Goal: Task Accomplishment & Management: Manage account settings

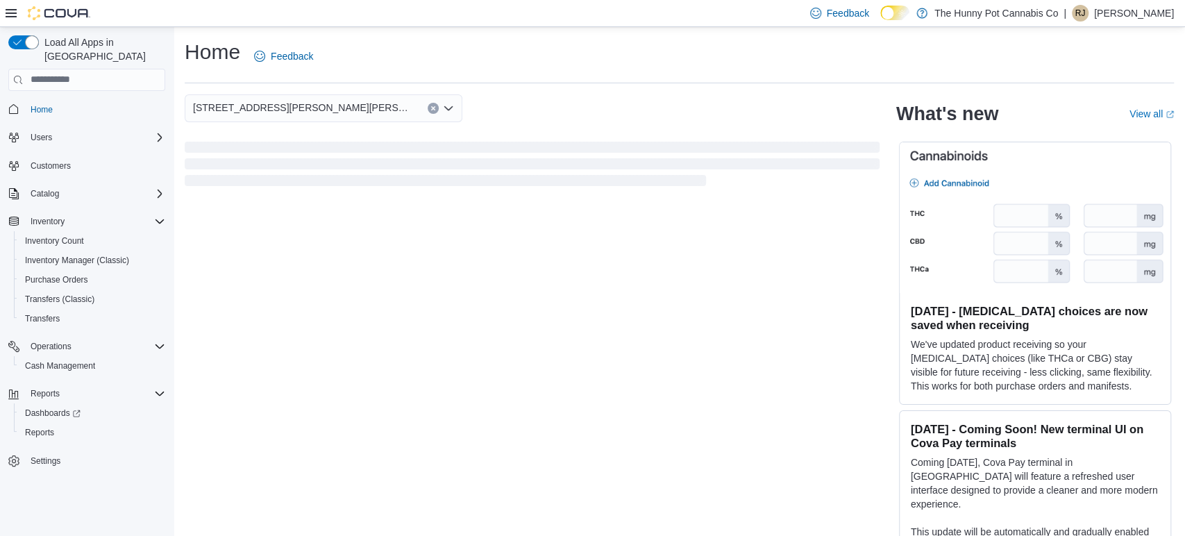
click at [1155, 11] on p "Richelle Jarrett" at bounding box center [1134, 13] width 80 height 17
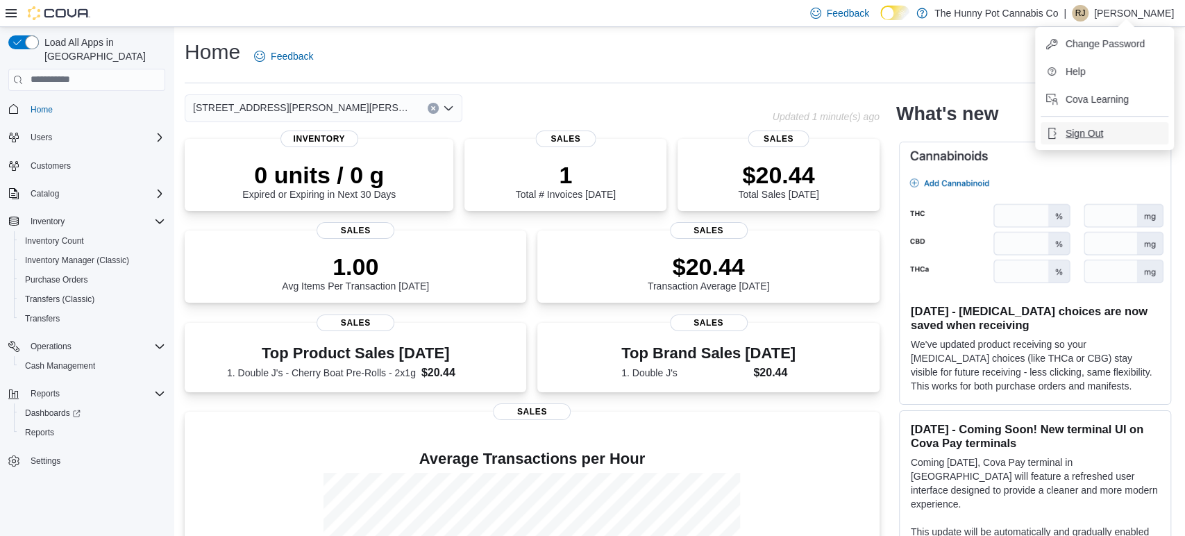
click at [1110, 133] on button "Sign Out" at bounding box center [1104, 133] width 128 height 22
